Goal: Information Seeking & Learning: Learn about a topic

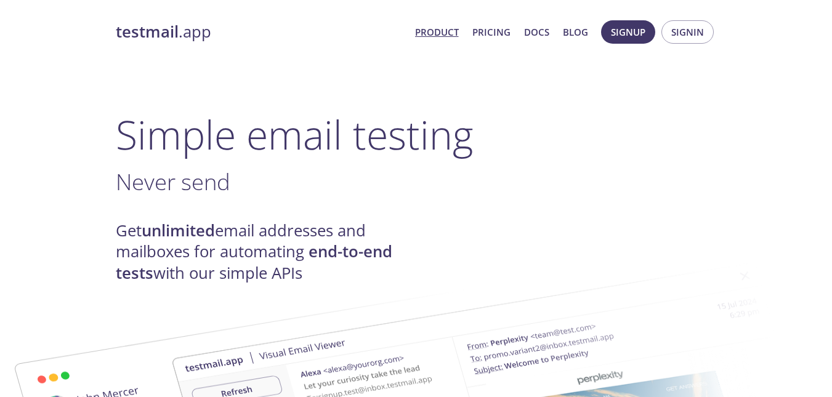
click at [173, 148] on h1 "Simple email testing" at bounding box center [416, 134] width 601 height 47
click at [492, 32] on link "Pricing" at bounding box center [492, 32] width 38 height 16
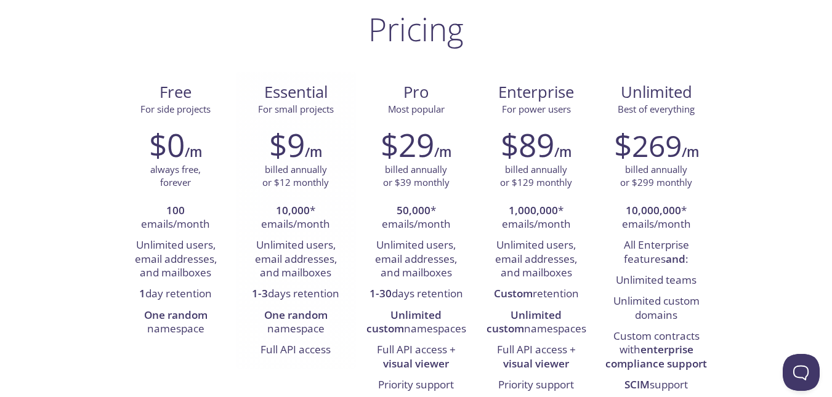
scroll to position [111, 0]
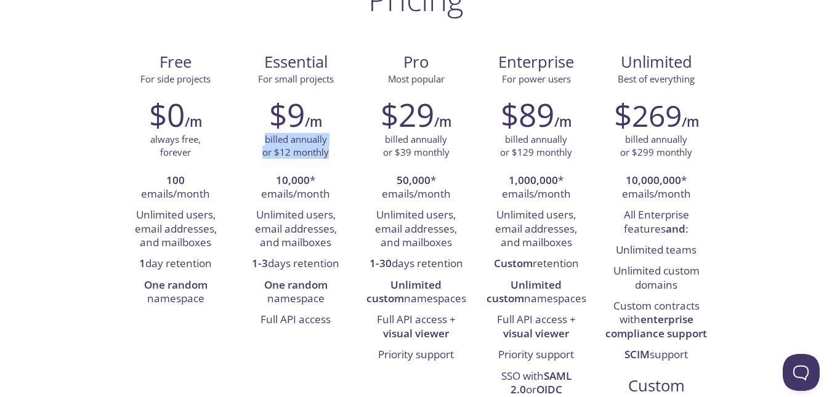
drag, startPoint x: 333, startPoint y: 156, endPoint x: 260, endPoint y: 140, distance: 74.4
click at [260, 140] on div "billed annually or $12 monthly" at bounding box center [296, 146] width 102 height 26
drag, startPoint x: 282, startPoint y: 178, endPoint x: 331, endPoint y: 191, distance: 51.6
click at [331, 191] on li "10,000 * emails/month" at bounding box center [296, 188] width 102 height 35
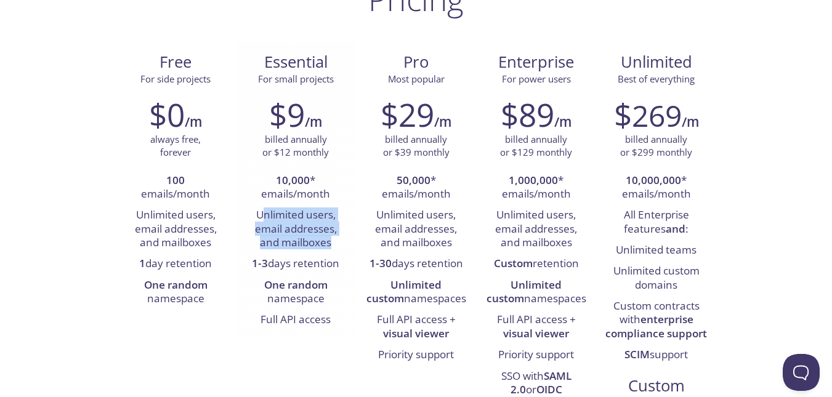
drag, startPoint x: 263, startPoint y: 216, endPoint x: 330, endPoint y: 245, distance: 73.4
click at [330, 245] on li "Unlimited users, email addresses, and mailboxes" at bounding box center [296, 229] width 102 height 49
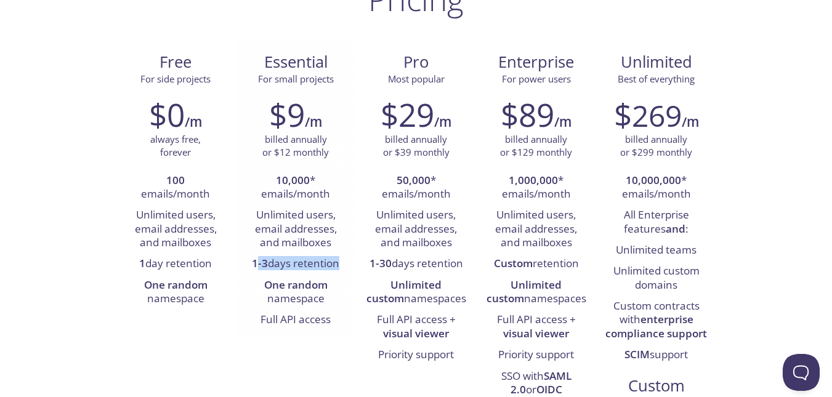
drag, startPoint x: 254, startPoint y: 267, endPoint x: 333, endPoint y: 259, distance: 79.3
click at [333, 259] on li "1-3 days retention" at bounding box center [296, 264] width 102 height 21
drag, startPoint x: 270, startPoint y: 285, endPoint x: 319, endPoint y: 298, distance: 50.4
click at [319, 298] on li "One random namespace" at bounding box center [296, 292] width 102 height 35
drag, startPoint x: 268, startPoint y: 320, endPoint x: 320, endPoint y: 317, distance: 51.9
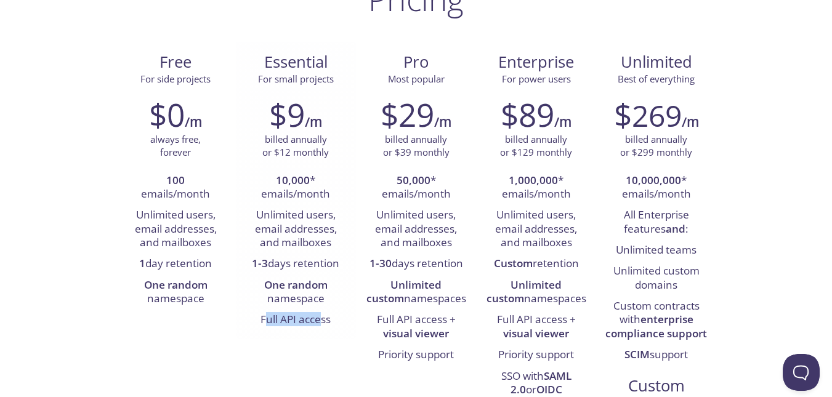
click at [320, 317] on li "Full API access" at bounding box center [296, 320] width 102 height 21
